Goal: Navigation & Orientation: Go to known website

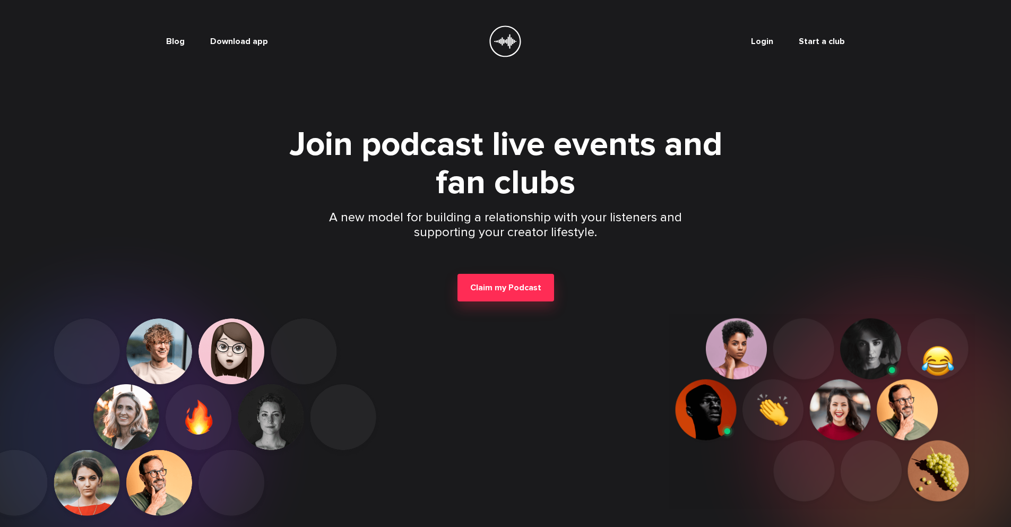
scroll to position [144, 0]
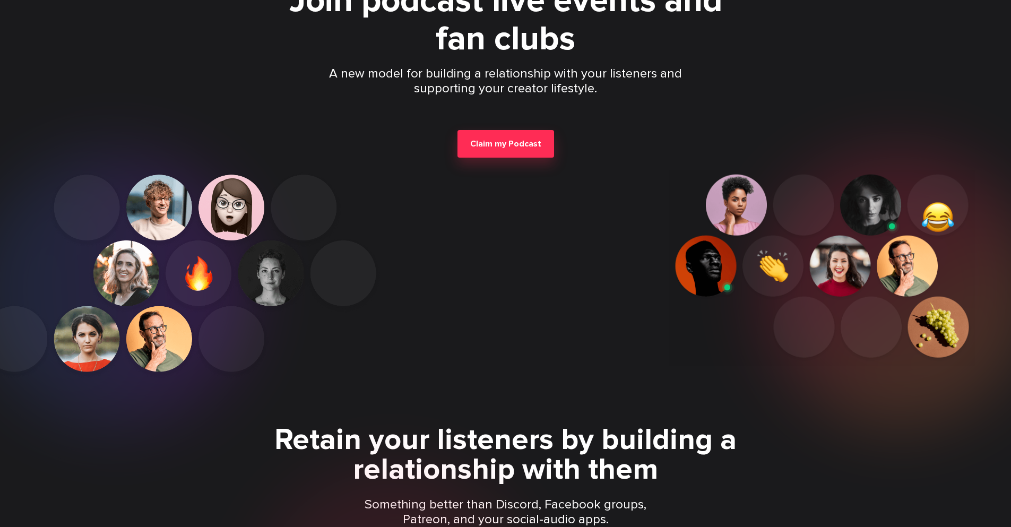
click at [505, 512] on p "Something better than Discord, Facebook groups, Patreon, and your social-audio …" at bounding box center [506, 512] width 306 height 30
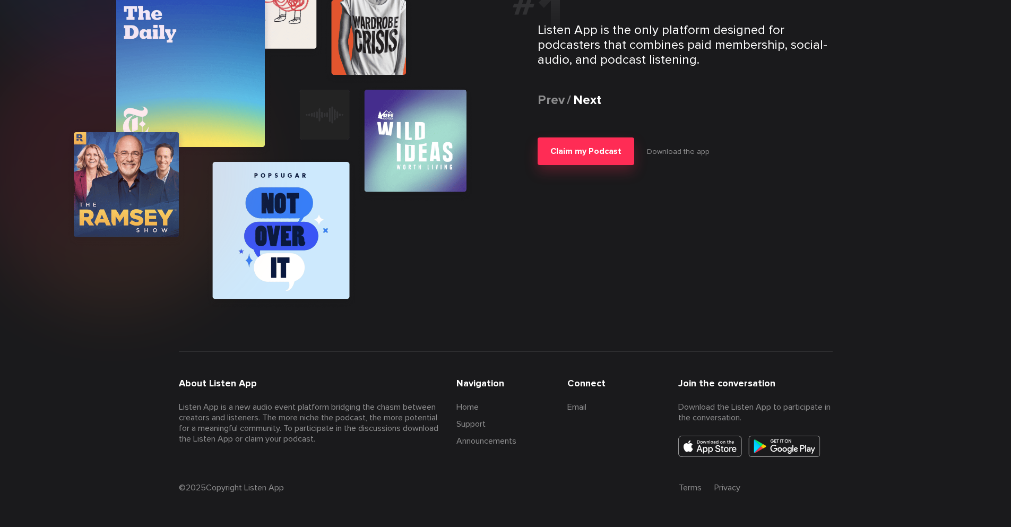
scroll to position [2069, 0]
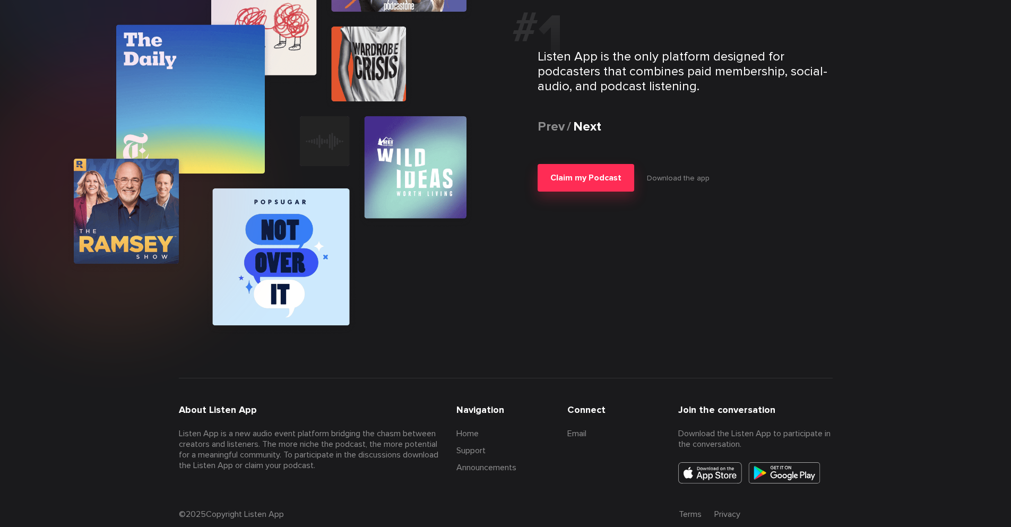
scroll to position [2069, 0]
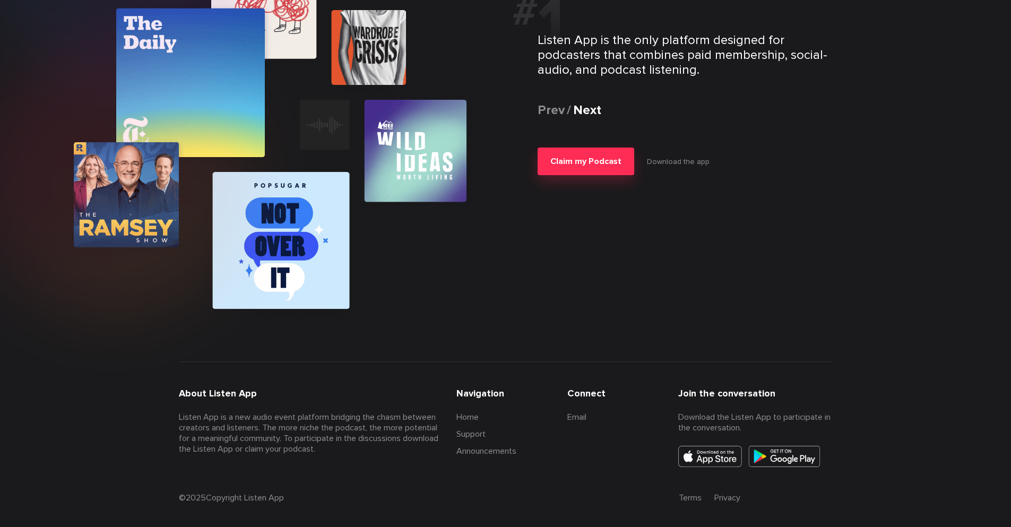
scroll to position [2069, 0]
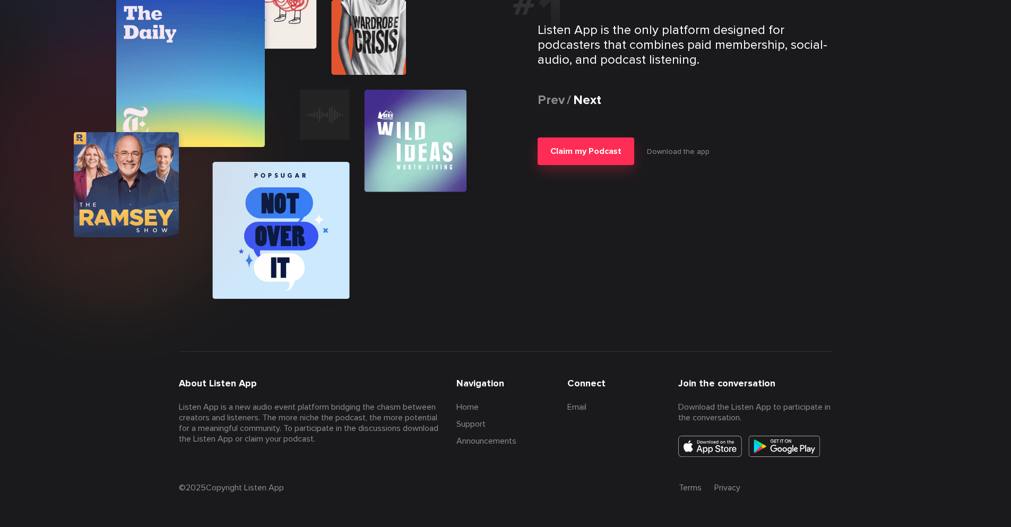
scroll to position [1532, 0]
